Goal: Task Accomplishment & Management: Use online tool/utility

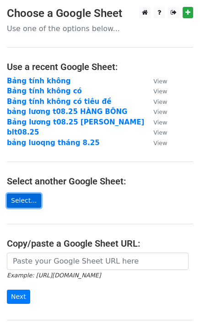
click at [26, 203] on link "Select..." at bounding box center [24, 200] width 34 height 14
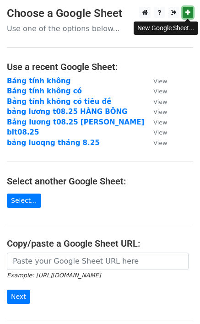
click at [187, 14] on icon at bounding box center [187, 12] width 5 height 6
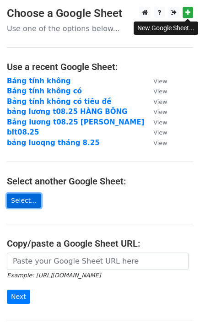
click at [22, 200] on link "Select..." at bounding box center [24, 200] width 34 height 14
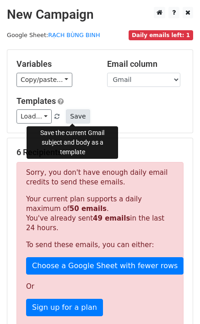
click at [77, 119] on button "Save" at bounding box center [78, 116] width 24 height 14
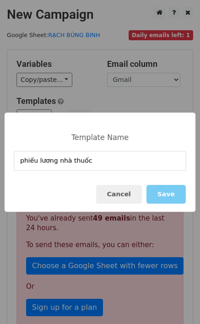
type input "phiếu lương nhà thuốc"
click at [176, 197] on button "Save" at bounding box center [165, 194] width 39 height 19
